Goal: Check status: Check status

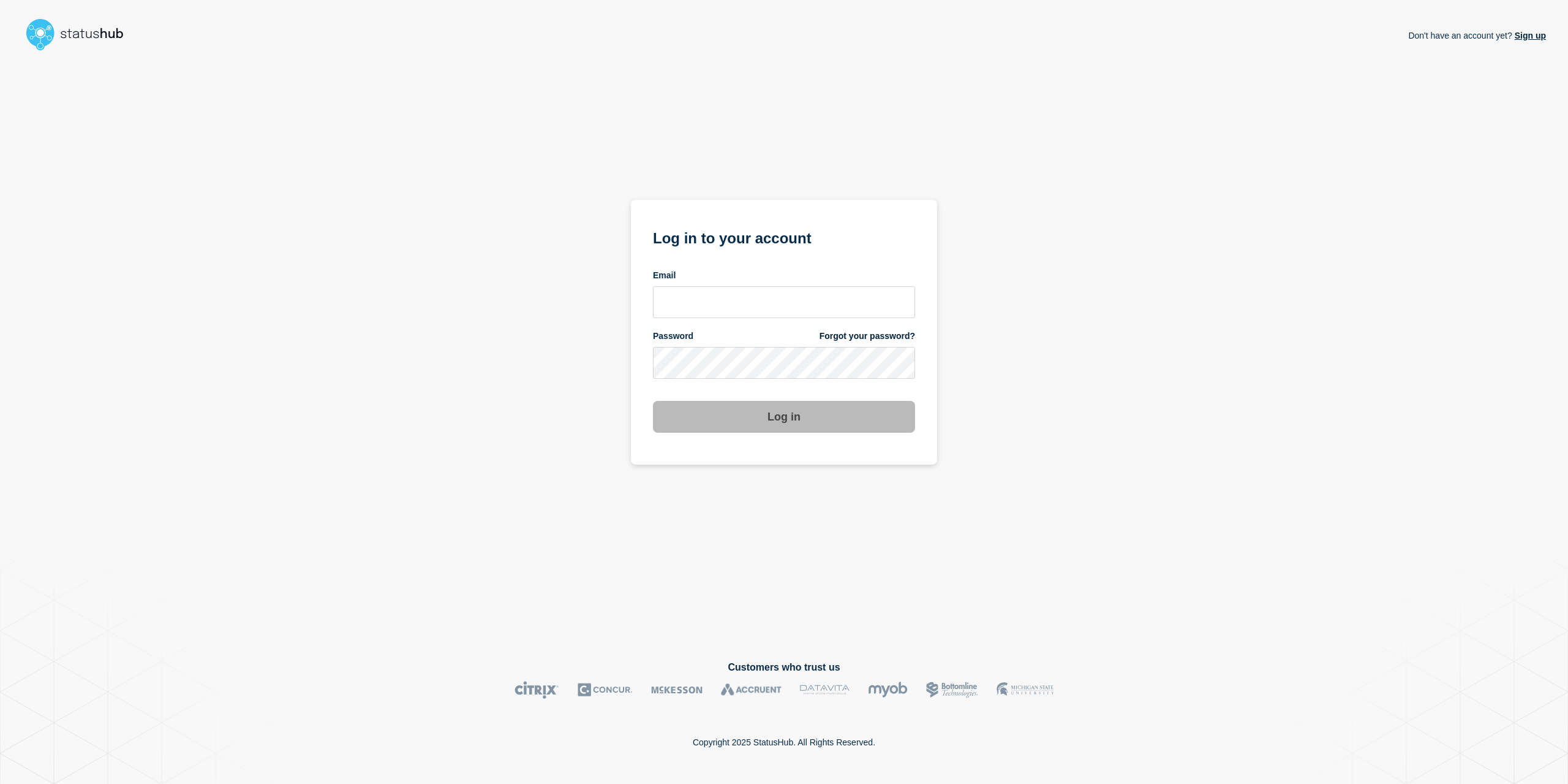
click at [771, 287] on div "Email" at bounding box center [784, 294] width 262 height 49
click at [767, 295] on input "email input" at bounding box center [784, 302] width 262 height 32
type input "caleb.stahr@conexon.us"
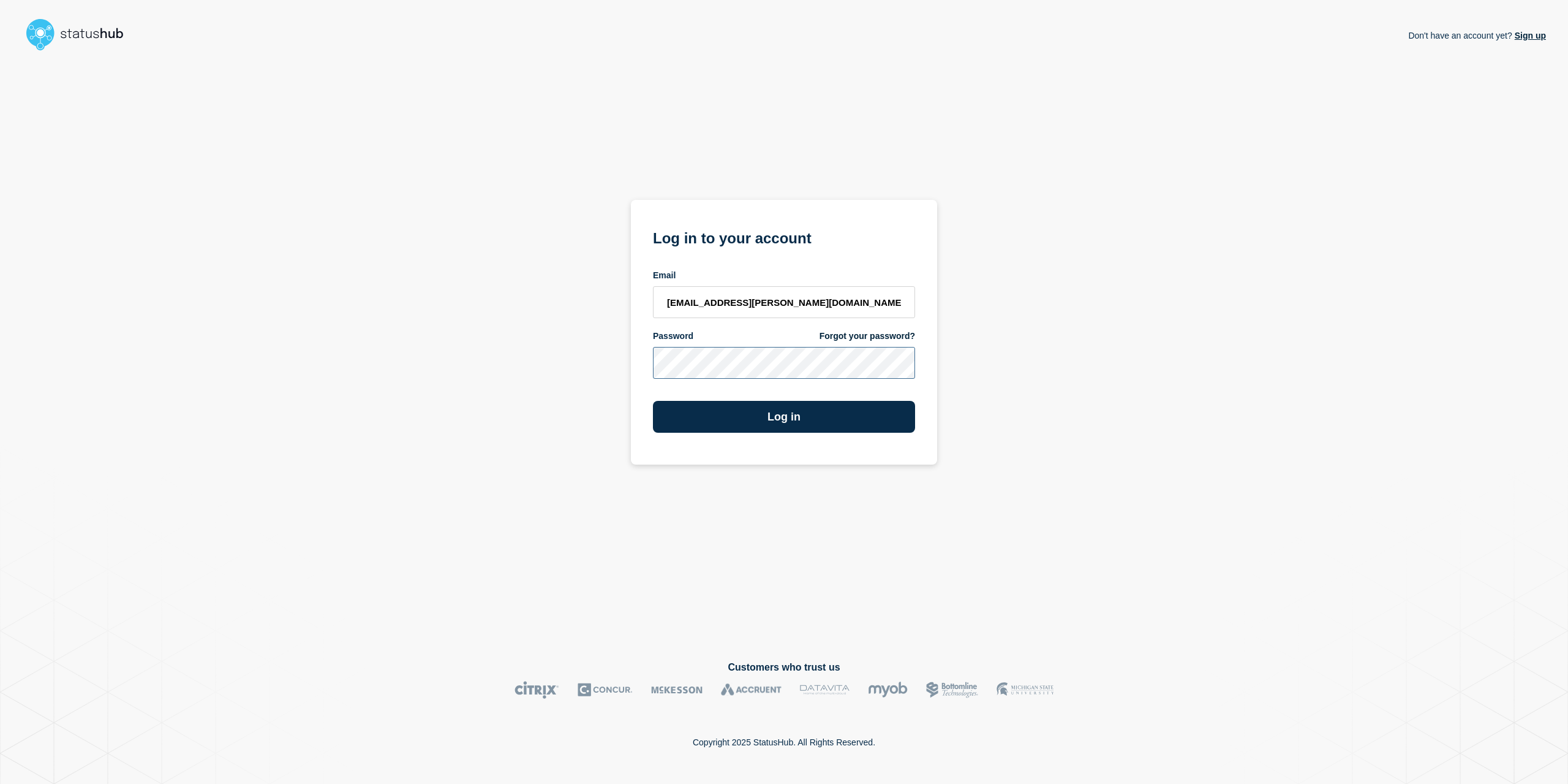
click at [653, 401] on button "Log in" at bounding box center [784, 417] width 262 height 32
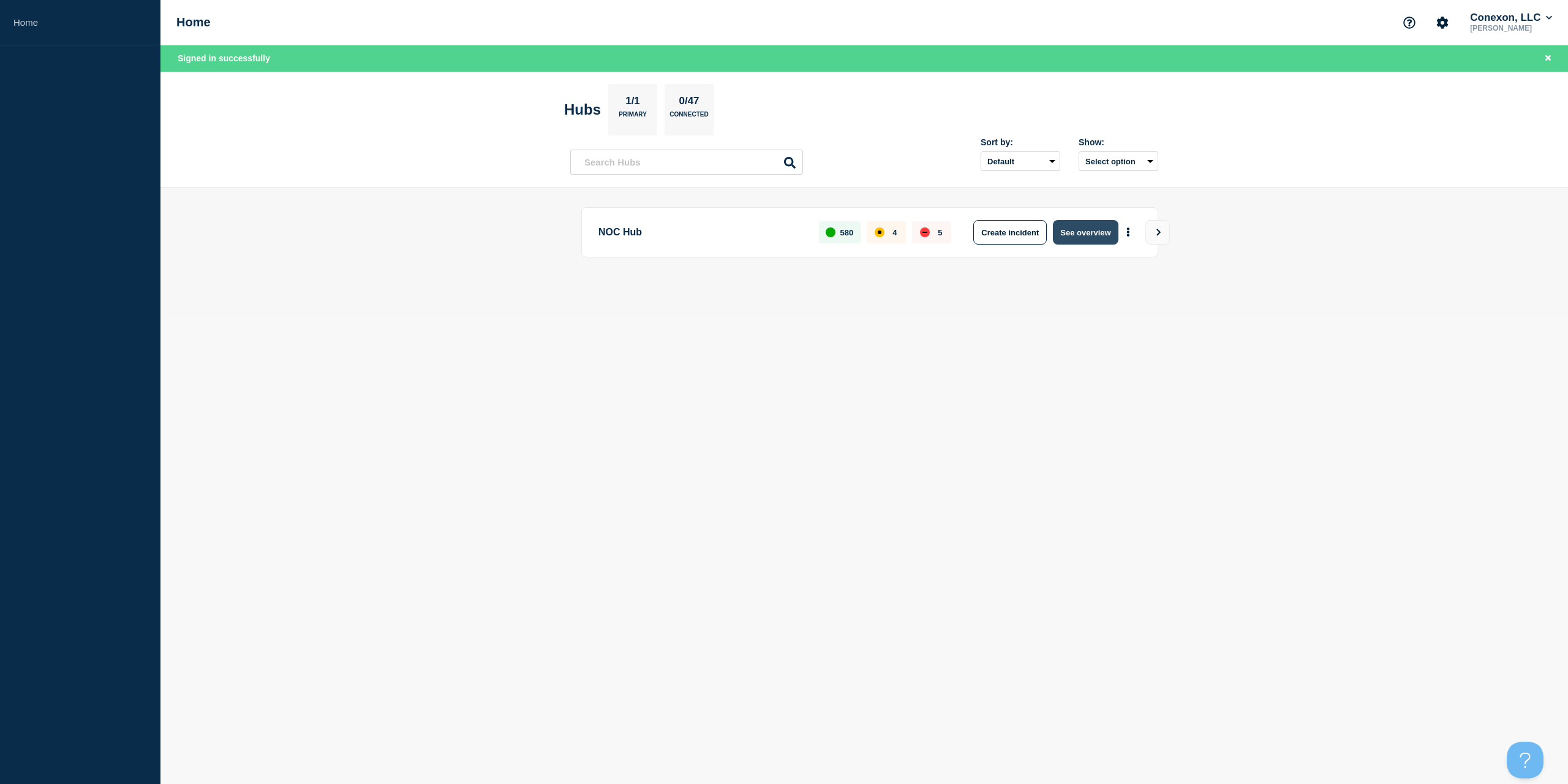
click at [1083, 231] on button "See overview" at bounding box center [1085, 232] width 65 height 24
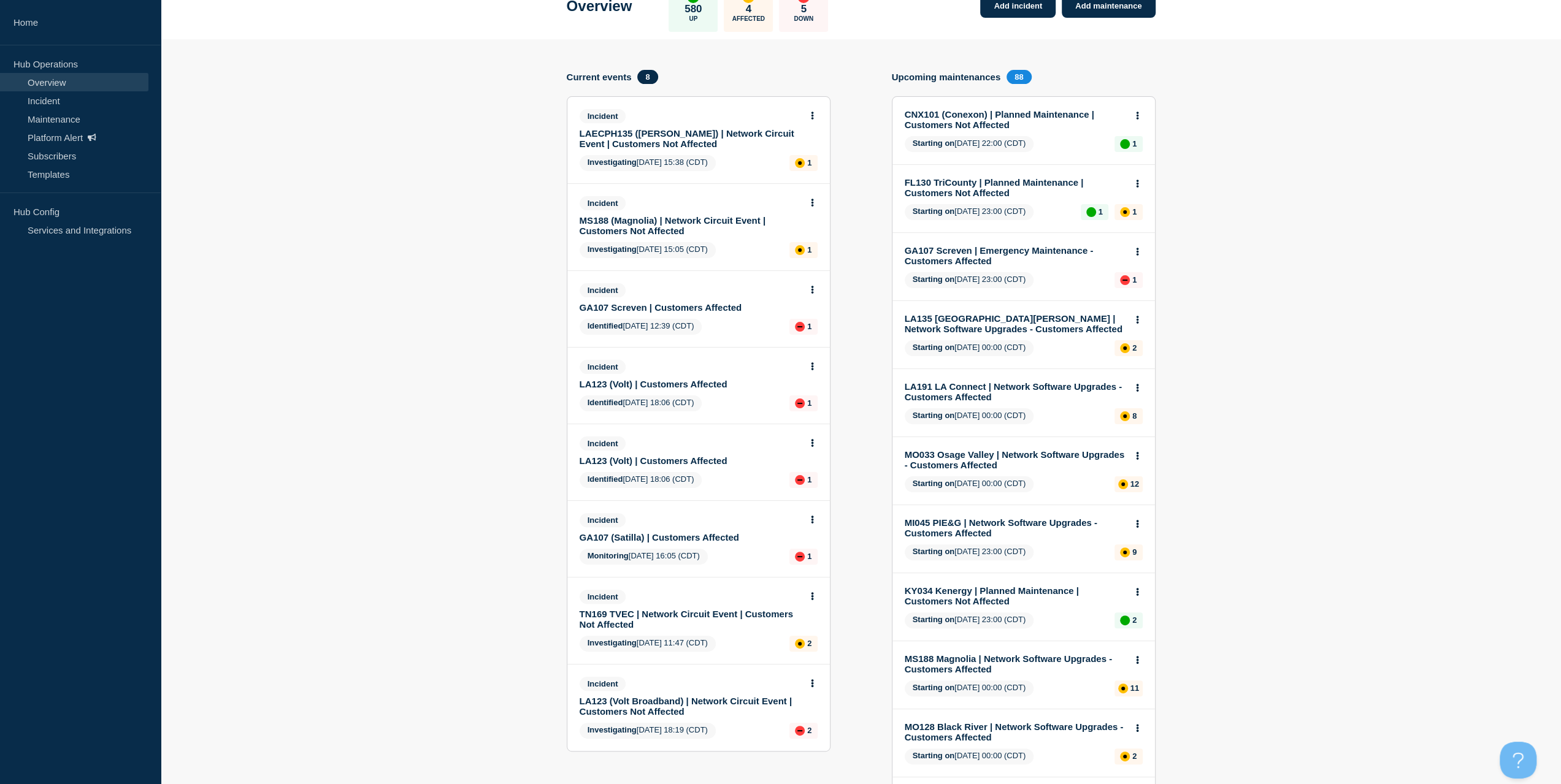
scroll to position [122, 0]
